Goal: Task Accomplishment & Management: Complete application form

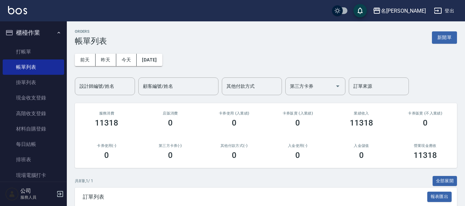
scroll to position [125, 0]
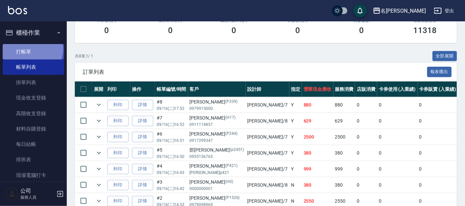
click at [26, 49] on link "打帳單" at bounding box center [33, 51] width 61 height 15
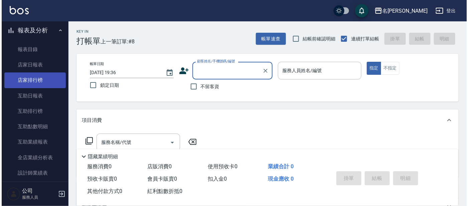
scroll to position [182, 0]
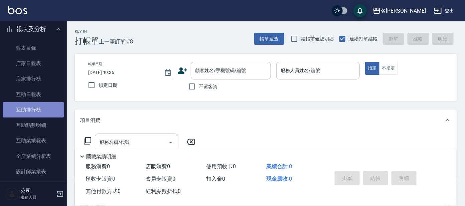
click at [36, 108] on link "互助排行榜" at bounding box center [33, 109] width 61 height 15
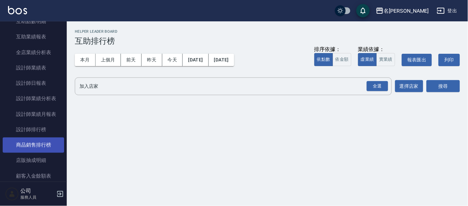
scroll to position [288, 0]
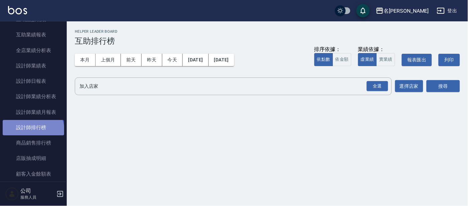
click at [32, 130] on link "設計師排行榜" at bounding box center [33, 127] width 61 height 15
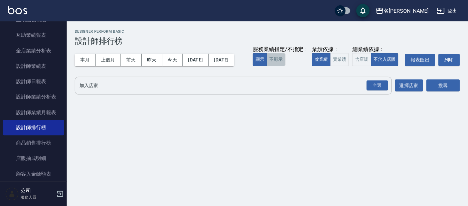
click at [267, 66] on button "不顯示" at bounding box center [276, 59] width 19 height 13
click at [330, 66] on button "實業績" at bounding box center [339, 59] width 19 height 13
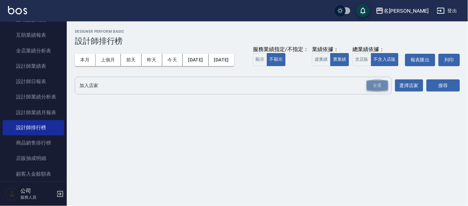
click at [377, 91] on div "全選" at bounding box center [377, 86] width 21 height 10
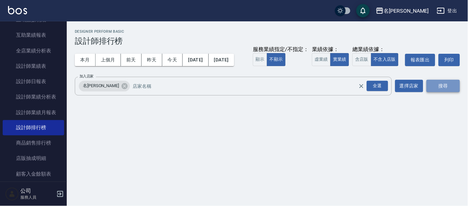
click at [434, 92] on button "搜尋" at bounding box center [443, 86] width 33 height 12
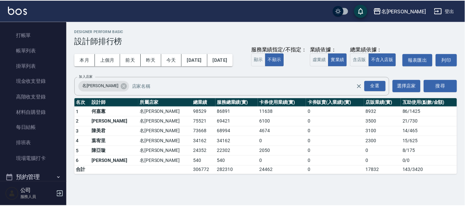
scroll to position [3, 0]
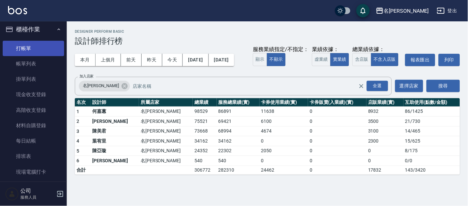
click at [27, 44] on link "打帳單" at bounding box center [33, 48] width 61 height 15
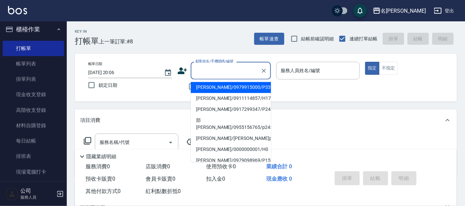
click at [220, 68] on input "顧客姓名/手機號碼/編號" at bounding box center [226, 71] width 64 height 12
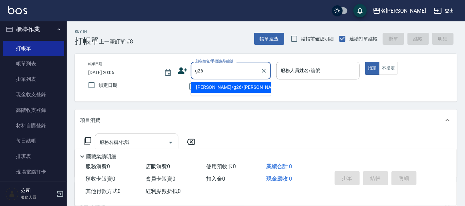
type input "[PERSON_NAME]/g26/[PERSON_NAME]"
click at [241, 70] on input "[PERSON_NAME]/g26/[PERSON_NAME]" at bounding box center [226, 71] width 64 height 12
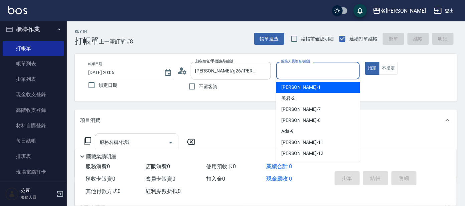
drag, startPoint x: 304, startPoint y: 69, endPoint x: 306, endPoint y: 74, distance: 4.6
click at [305, 69] on input "服務人員姓名/編號" at bounding box center [318, 71] width 78 height 12
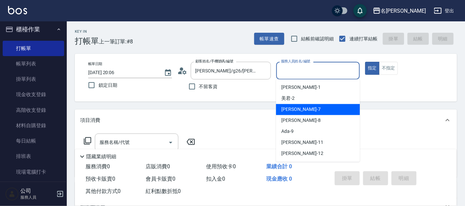
click at [292, 108] on span "[PERSON_NAME] -7" at bounding box center [300, 109] width 39 height 7
type input "[PERSON_NAME]-7"
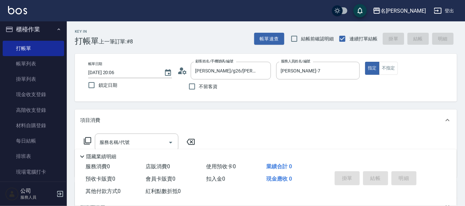
click at [89, 141] on icon at bounding box center [88, 141] width 8 height 8
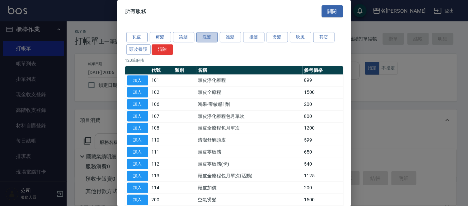
drag, startPoint x: 206, startPoint y: 36, endPoint x: 210, endPoint y: 40, distance: 5.7
click at [206, 36] on button "洗髮" at bounding box center [206, 37] width 21 height 10
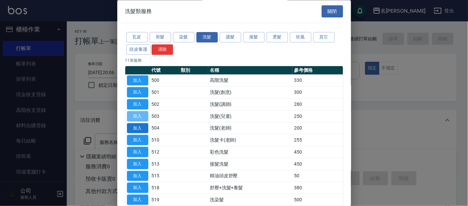
drag, startPoint x: 137, startPoint y: 117, endPoint x: 135, endPoint y: 123, distance: 6.9
click at [137, 117] on button "加入" at bounding box center [137, 116] width 21 height 10
type input "洗髮(兒童)(503)"
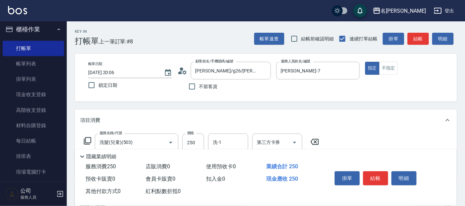
click at [88, 140] on icon at bounding box center [88, 141] width 8 height 8
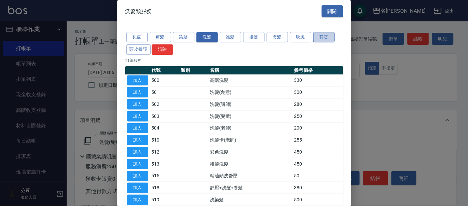
click at [319, 38] on button "其它" at bounding box center [323, 37] width 21 height 10
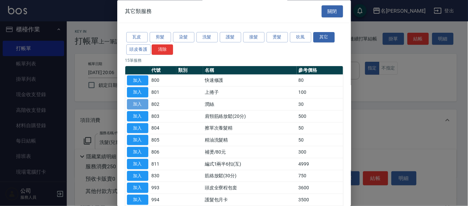
click at [139, 103] on button "加入" at bounding box center [137, 105] width 21 height 10
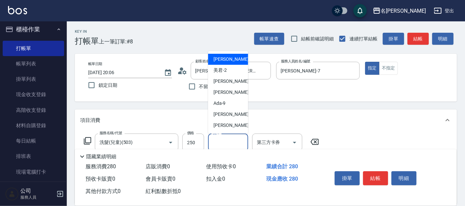
click at [224, 140] on input "洗-1" at bounding box center [228, 143] width 34 height 12
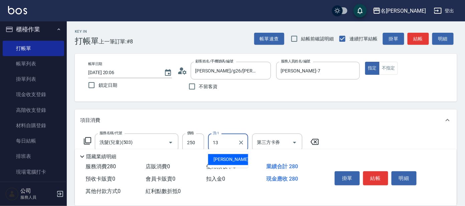
type input "[PERSON_NAME]-13"
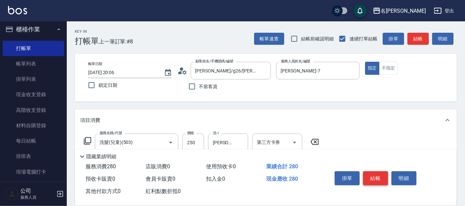
drag, startPoint x: 372, startPoint y: 166, endPoint x: 372, endPoint y: 174, distance: 8.0
click at [372, 174] on div "掛單 結帳 明細" at bounding box center [386, 179] width 125 height 37
click at [372, 174] on button "結帳" at bounding box center [375, 178] width 25 height 14
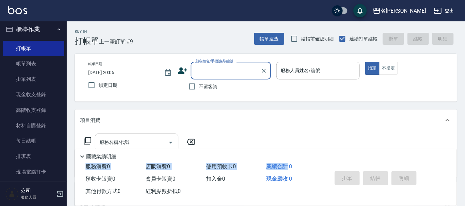
click at [282, 158] on div "隱藏業績明細 服務消費 0 店販消費 0 使用預收卡 0 業績合計 0 預收卡販賣 0 會員卡販賣 0 扣入金 0 現金應收 0 其他付款方式 0 紅利點數折…" at bounding box center [266, 177] width 382 height 56
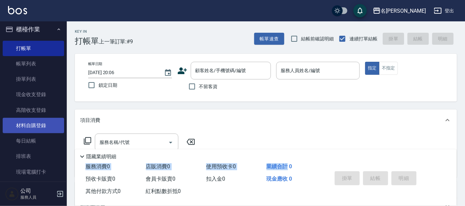
scroll to position [45, 0]
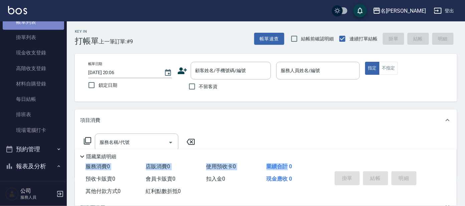
click at [38, 25] on link "帳單列表" at bounding box center [33, 21] width 61 height 15
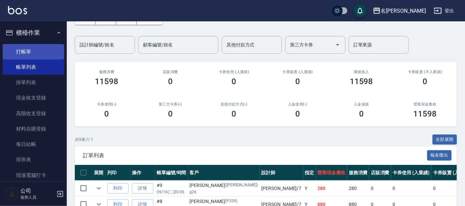
click at [27, 46] on link "打帳單" at bounding box center [33, 51] width 61 height 15
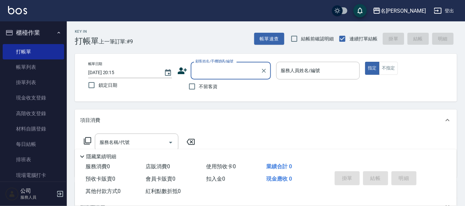
click at [213, 69] on input "顧客姓名/手機號碼/編號" at bounding box center [226, 71] width 64 height 12
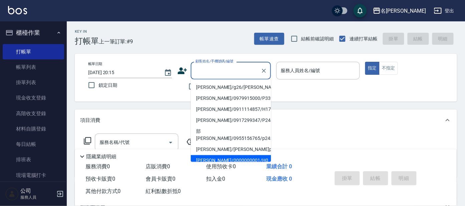
click at [231, 155] on li "[PERSON_NAME]/0000000001/H0" at bounding box center [231, 160] width 80 height 11
type input "[PERSON_NAME]/0000000001/H0"
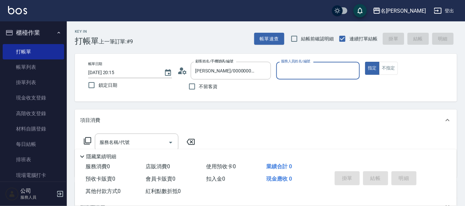
type input "[PERSON_NAME]-8"
click at [149, 134] on div "服務名稱/代號" at bounding box center [137, 143] width 84 height 18
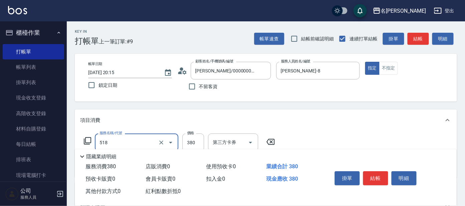
type input "舒壓+洗髮+養髮(518)"
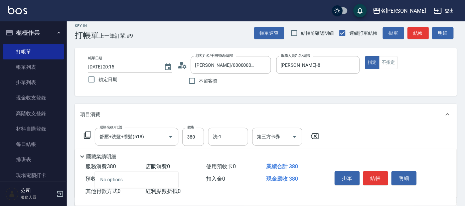
scroll to position [41, 0]
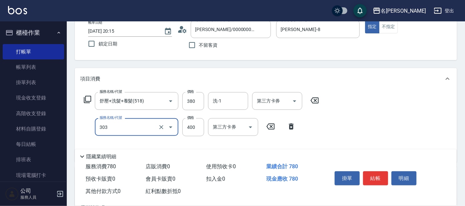
type input "剪髮C級設計師(303)"
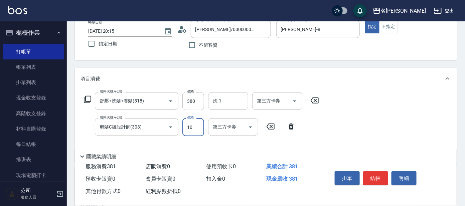
type input "100"
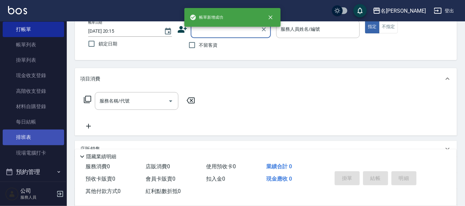
scroll to position [83, 0]
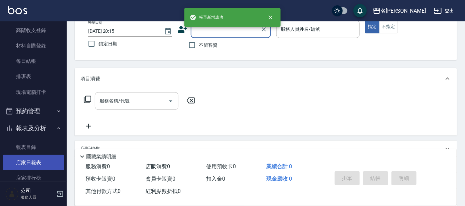
click at [22, 158] on link "店家日報表" at bounding box center [33, 162] width 61 height 15
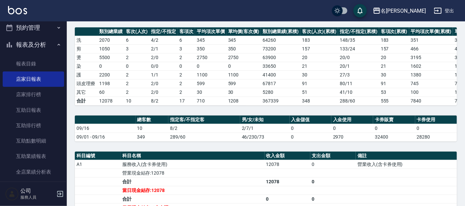
scroll to position [167, 0]
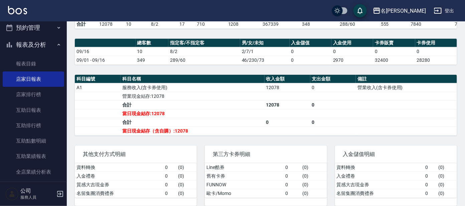
click at [273, 75] on div "名留大龍 [DATE] 店家日報表 列印時間： [DATE][PHONE_NUMBER]:15 Merchant Daily Report 店家日報表 [DA…" at bounding box center [266, 34] width 398 height 359
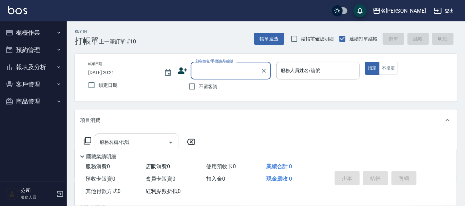
click at [46, 36] on button "櫃檯作業" at bounding box center [33, 32] width 61 height 17
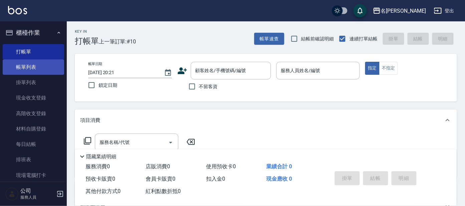
click at [39, 71] on link "帳單列表" at bounding box center [33, 66] width 61 height 15
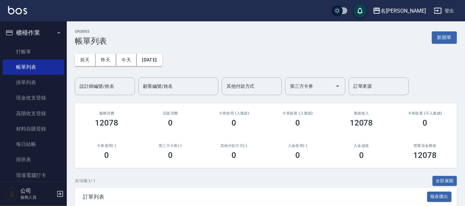
click at [115, 66] on div "前天 昨天 今天 2025/09/16 設計師編號/姓名 設計師編號/姓名 顧客編號/姓名 顧客編號/姓名 其他付款方式 其他付款方式 第三方卡券 第三方卡券…" at bounding box center [266, 70] width 382 height 49
click at [110, 81] on div "設計師編號/姓名 設計師編號/姓名" at bounding box center [105, 87] width 60 height 18
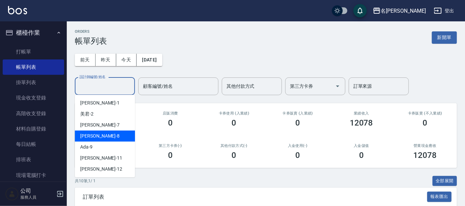
click at [112, 136] on div "亞璇 -8" at bounding box center [105, 136] width 60 height 11
click at [105, 90] on input "[PERSON_NAME]-8" at bounding box center [100, 87] width 44 height 12
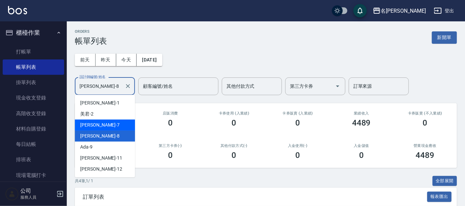
click at [112, 123] on div "[PERSON_NAME] -7" at bounding box center [105, 125] width 60 height 11
type input "[PERSON_NAME]-7"
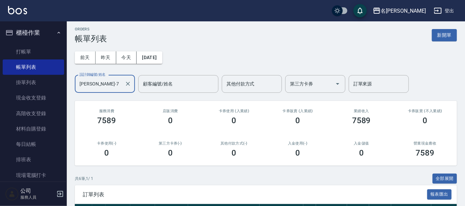
scroll to position [125, 0]
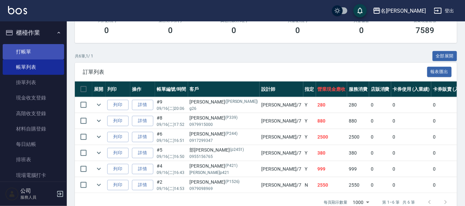
click at [14, 44] on link "打帳單" at bounding box center [33, 51] width 61 height 15
